Goal: Task Accomplishment & Management: Complete application form

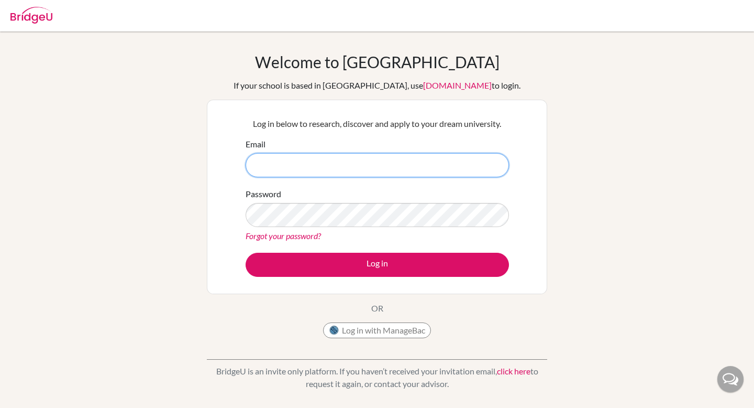
click at [263, 155] on input "Email" at bounding box center [377, 165] width 263 height 24
type input "27ezauray"
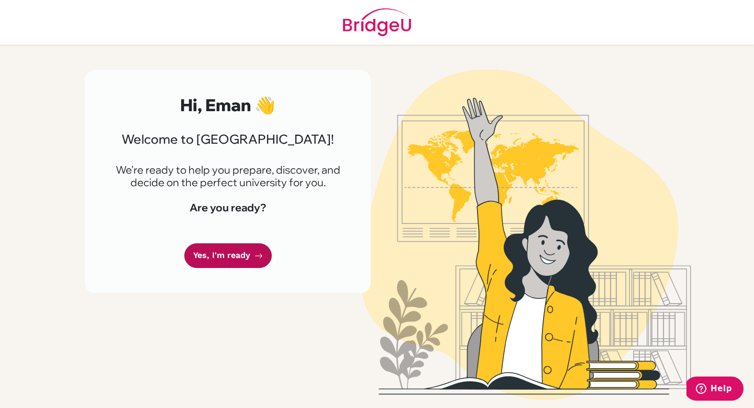
click at [234, 248] on link "Yes, I'm ready" at bounding box center [227, 255] width 87 height 25
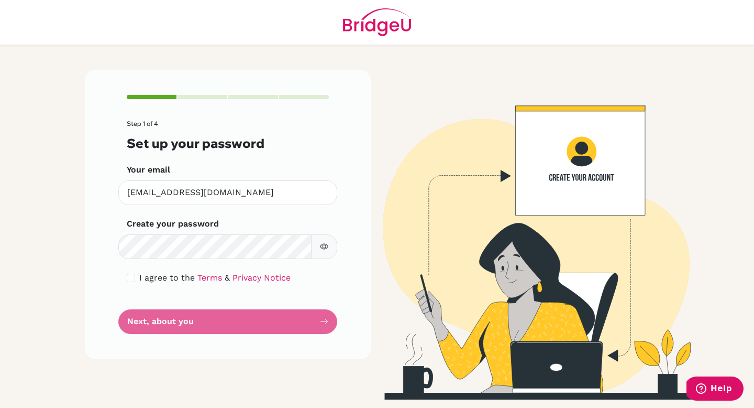
click at [329, 244] on button "button" at bounding box center [324, 246] width 26 height 25
click at [293, 324] on form "Step 1 of 4 Set up your password Your email [EMAIL_ADDRESS][DOMAIN_NAME] Invali…" at bounding box center [228, 227] width 202 height 214
click at [131, 277] on input "checkbox" at bounding box center [131, 277] width 8 height 8
checkbox input "true"
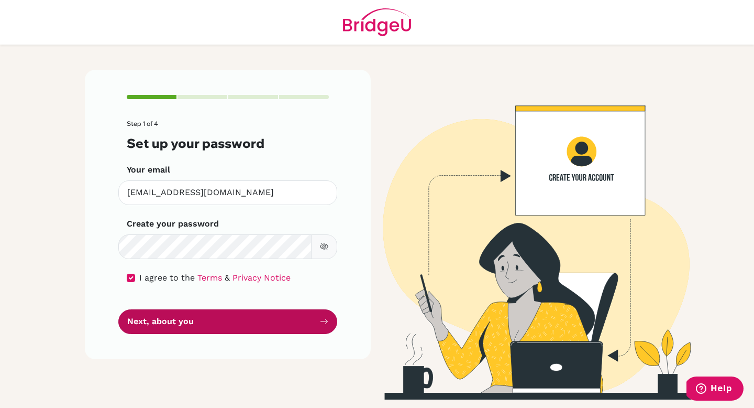
click at [195, 331] on button "Next, about you" at bounding box center [227, 321] width 219 height 25
